Goal: Transaction & Acquisition: Purchase product/service

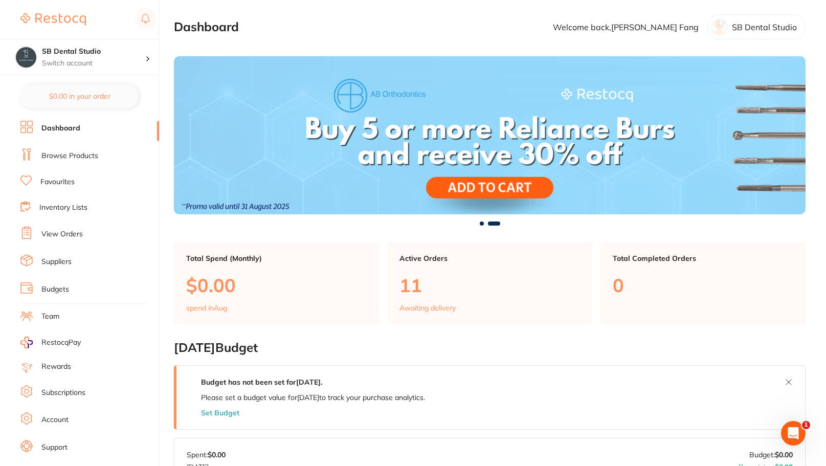
click at [64, 151] on link "Browse Products" at bounding box center [69, 156] width 57 height 10
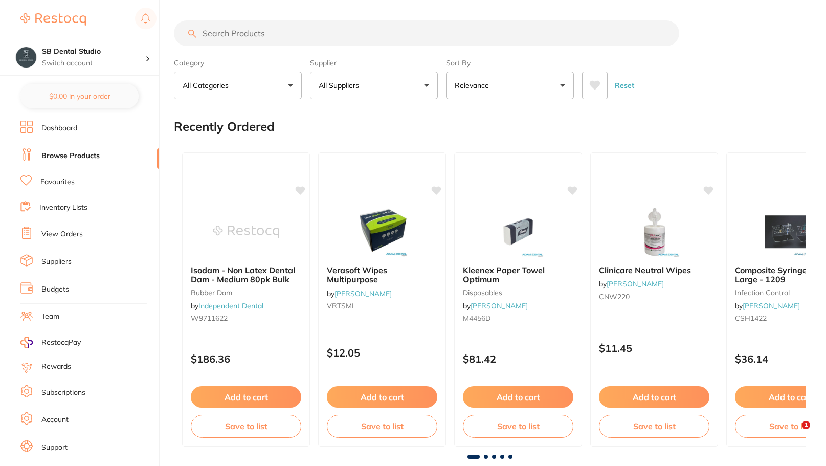
click at [267, 32] on input "search" at bounding box center [426, 33] width 505 height 26
type input "P"
type input "Optragate"
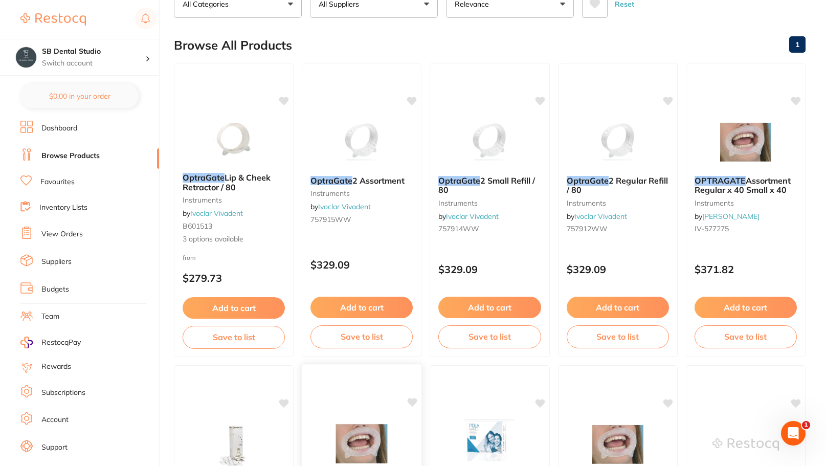
scroll to position [80, 0]
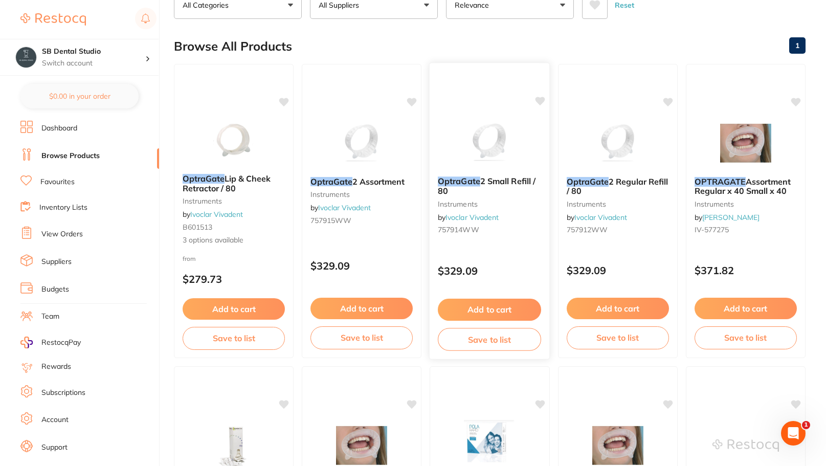
click at [494, 180] on span "2 Small Refill / 80" at bounding box center [487, 186] width 98 height 20
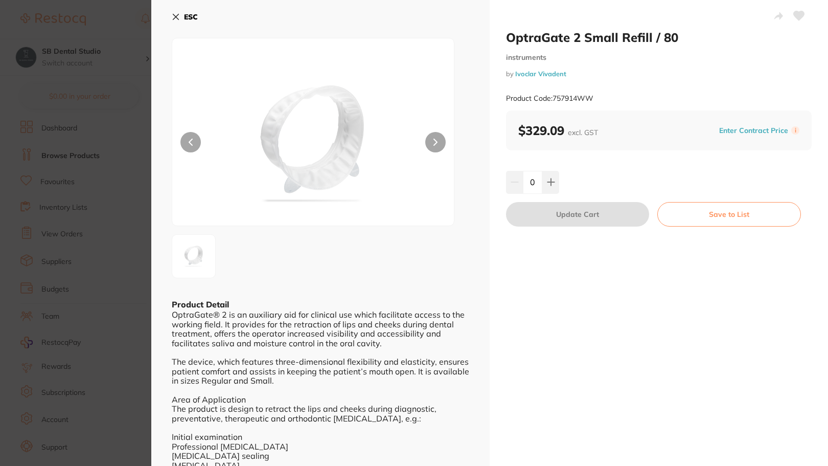
click at [186, 17] on b "ESC" at bounding box center [191, 16] width 14 height 9
